Goal: Information Seeking & Learning: Compare options

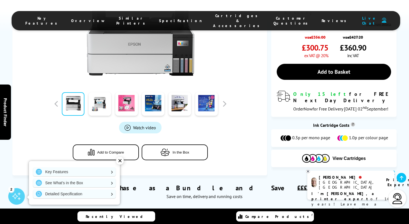
scroll to position [22, 0]
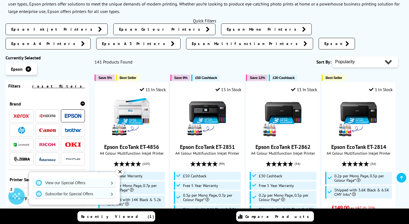
scroll to position [83, 0]
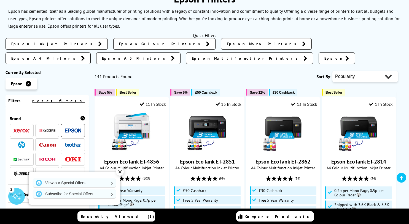
click at [313, 52] on link "Epson Multifunction Printers" at bounding box center [249, 58] width 127 height 12
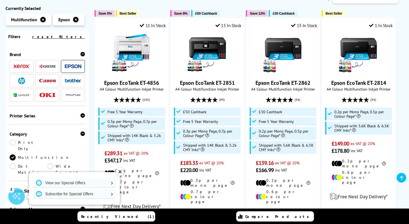
scroll to position [213, 0]
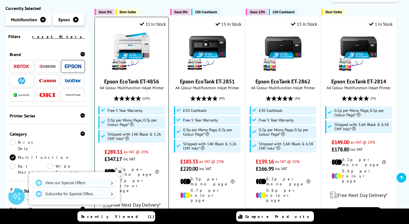
click at [154, 78] on link "Epson EcoTank ET-4856" at bounding box center [131, 81] width 55 height 7
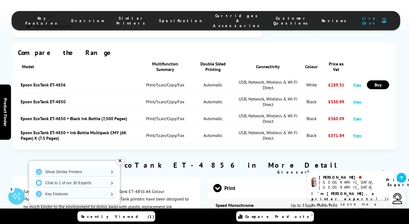
scroll to position [665, 0]
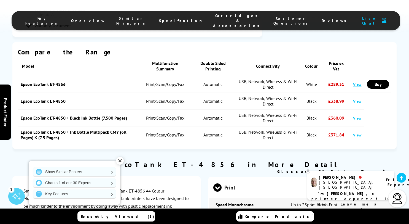
click at [356, 132] on link "View" at bounding box center [357, 134] width 8 height 5
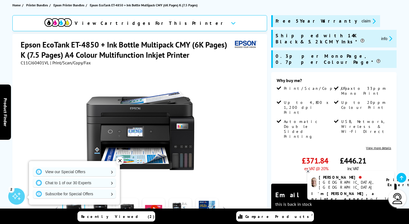
scroll to position [68, 0]
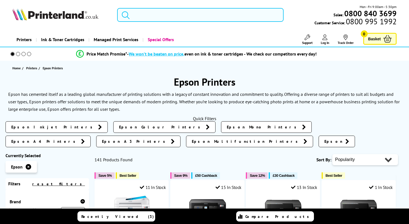
scroll to position [83, 0]
